Goal: Find specific page/section: Find specific page/section

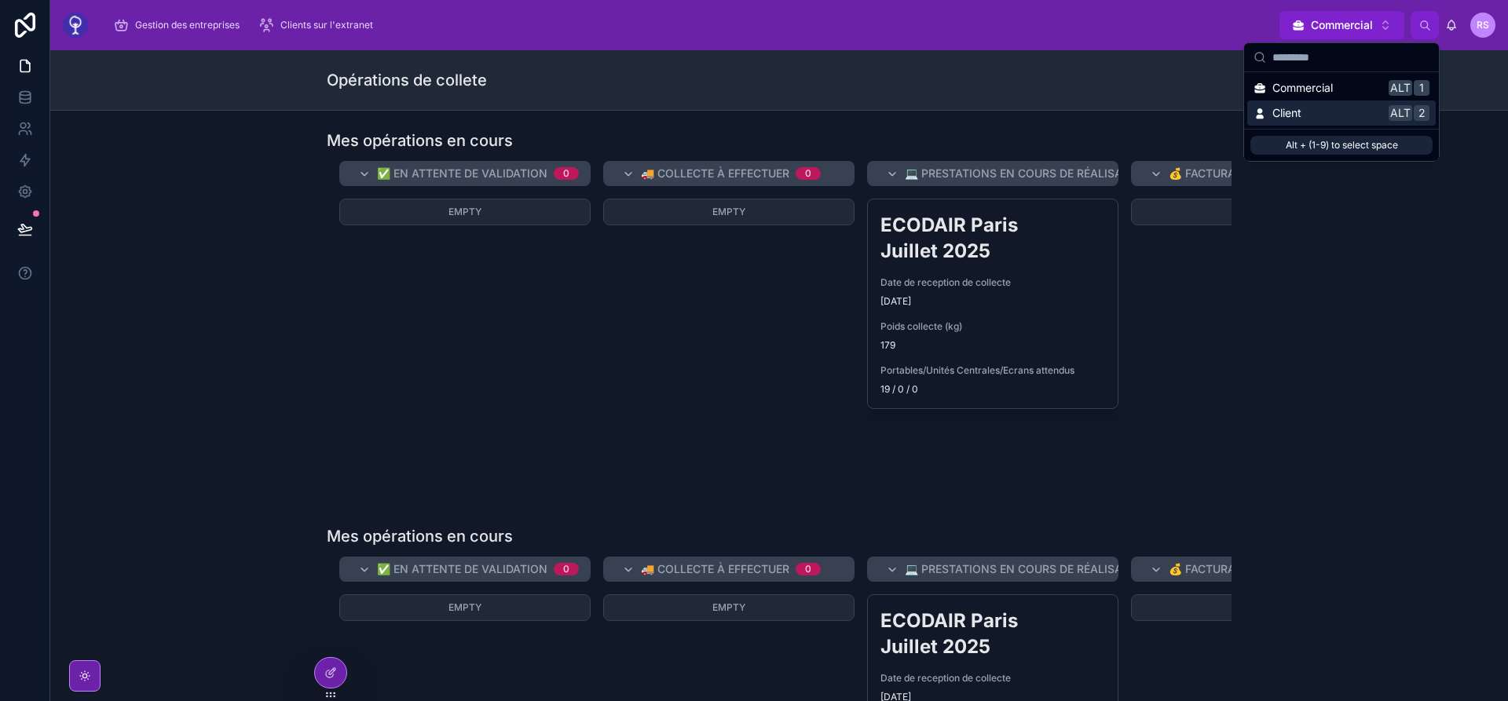
click at [1326, 108] on div "Client Alt 2" at bounding box center [1342, 113] width 176 height 16
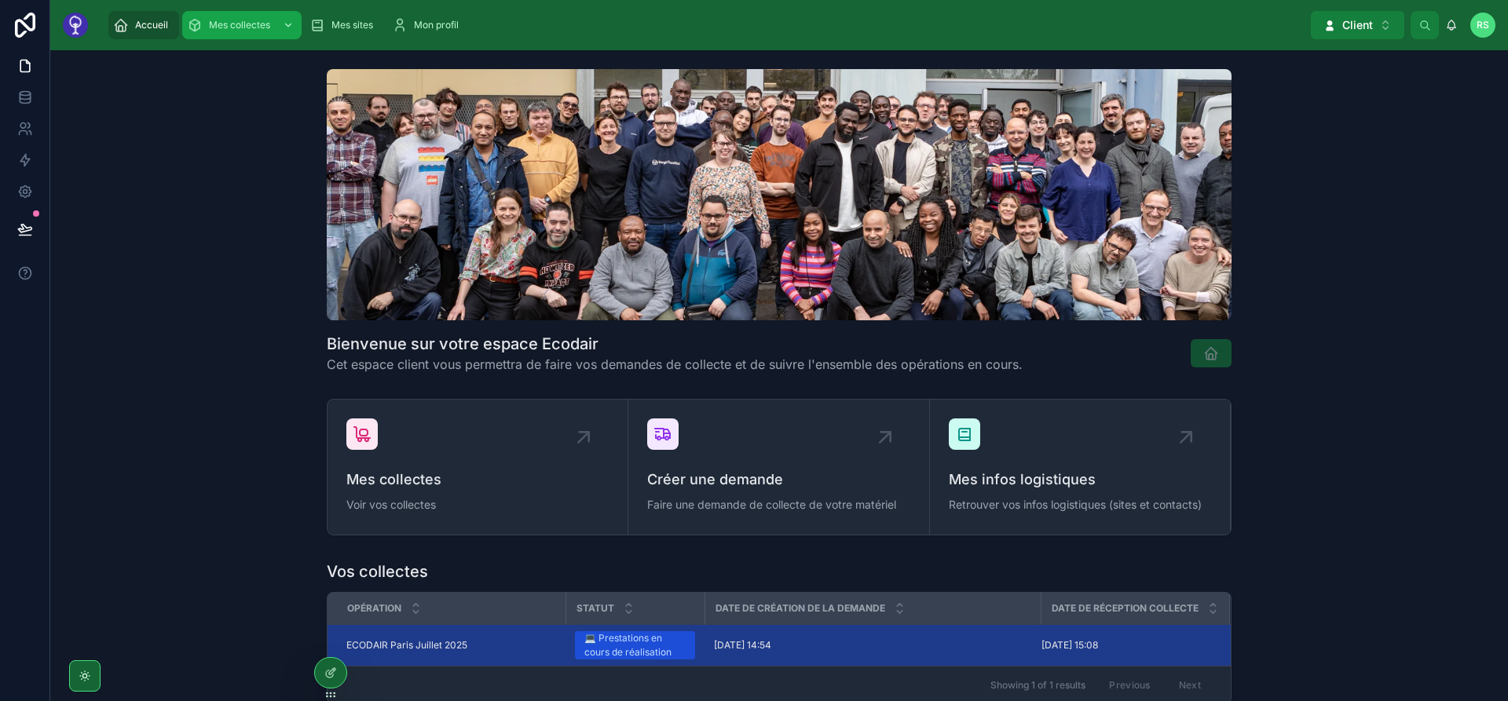
click at [217, 28] on span "Mes collectes" at bounding box center [239, 25] width 61 height 13
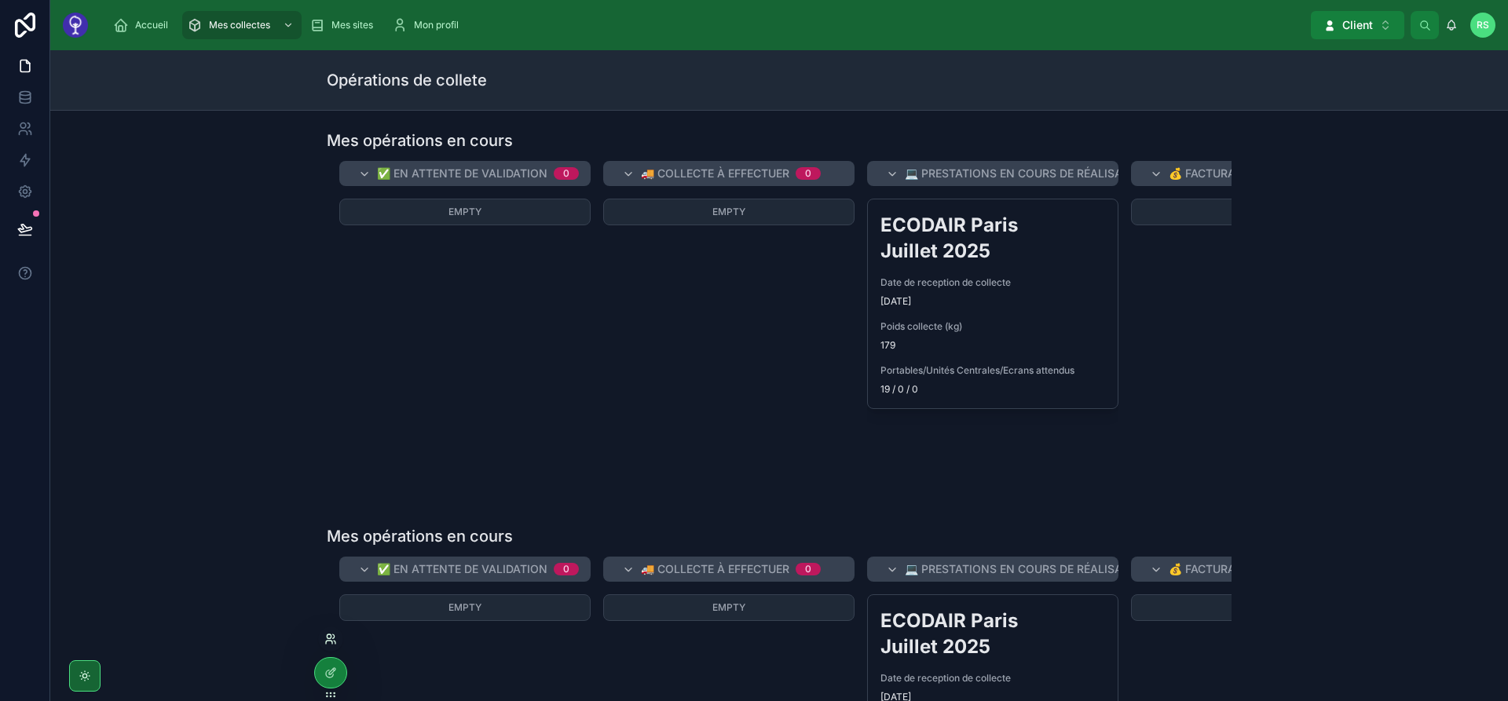
click at [331, 637] on icon at bounding box center [329, 637] width 4 height 4
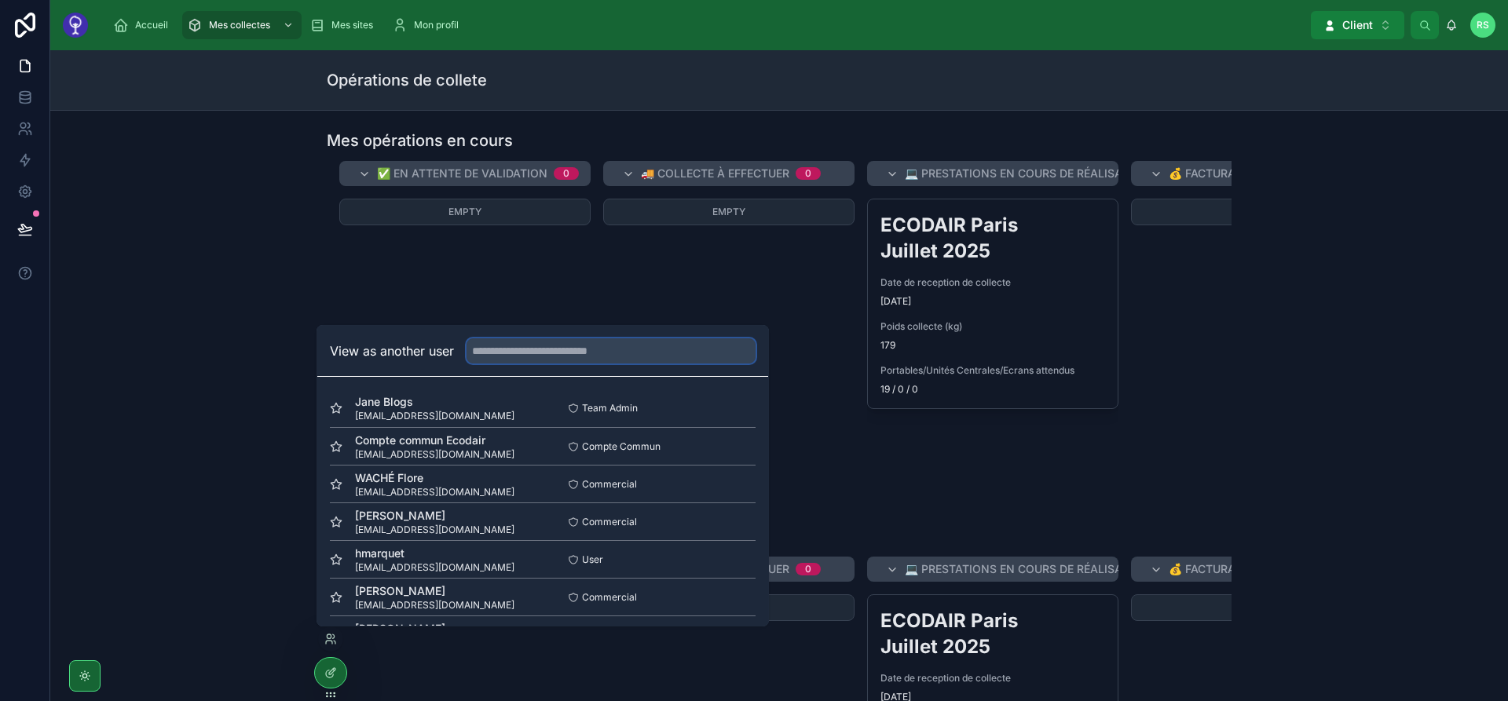
click at [507, 350] on input "text" at bounding box center [611, 351] width 289 height 25
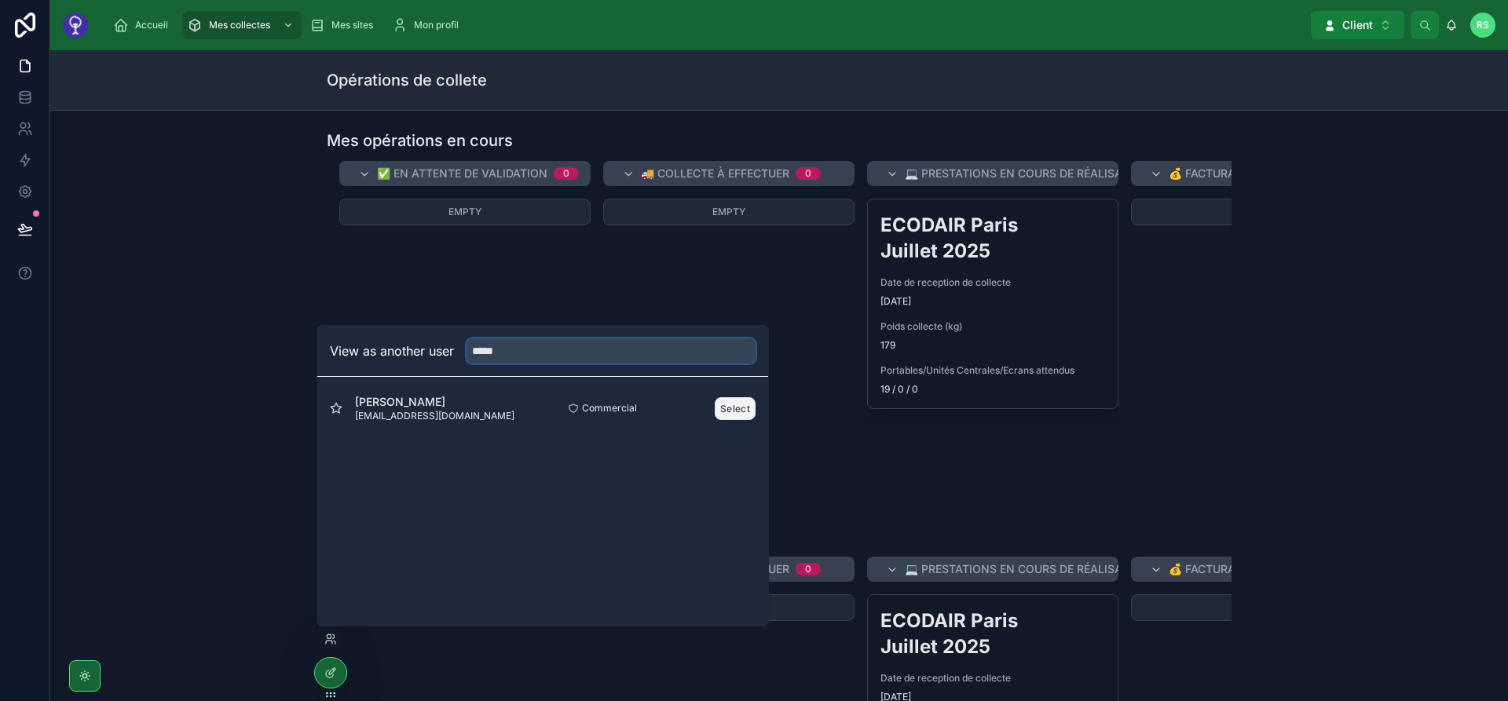
type input "*****"
click at [742, 408] on button "Select" at bounding box center [735, 408] width 41 height 23
